Goal: Task Accomplishment & Management: Use online tool/utility

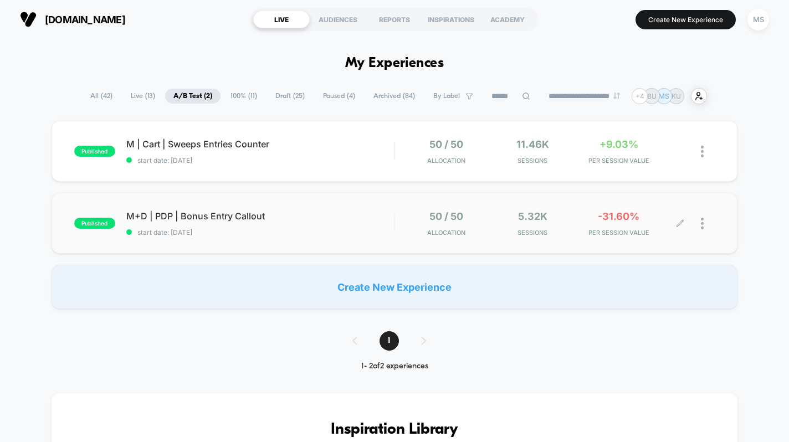
click at [705, 222] on div at bounding box center [708, 224] width 14 height 26
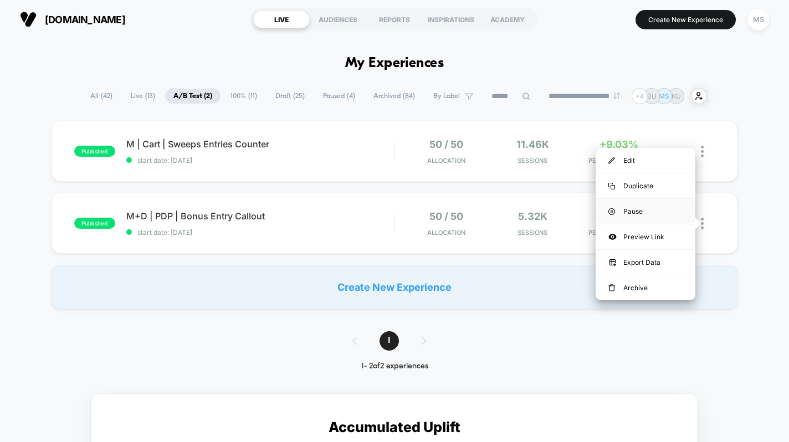
click at [631, 212] on div "Pause" at bounding box center [646, 211] width 100 height 25
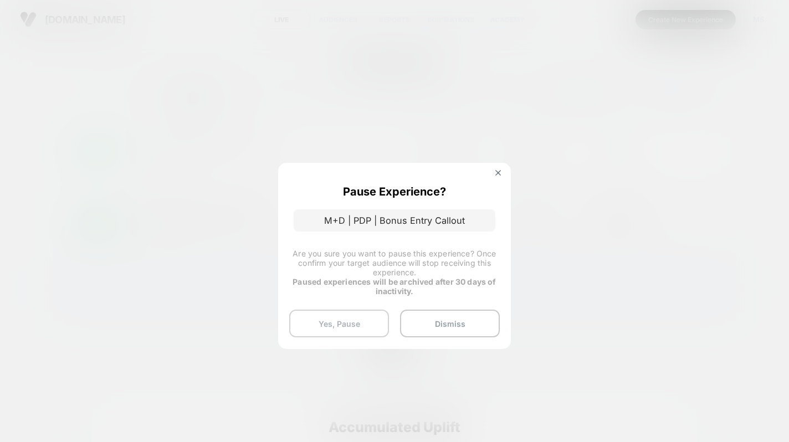
click at [340, 323] on button "Yes, Pause" at bounding box center [339, 324] width 100 height 28
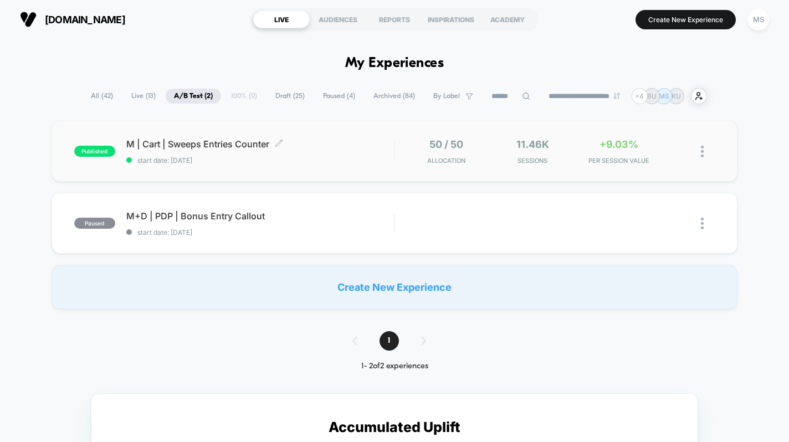
click at [347, 154] on div "M | Cart | Sweeps Entries Counter Click to edit experience details Click to edi…" at bounding box center [260, 151] width 268 height 26
